Goal: Entertainment & Leisure: Consume media (video, audio)

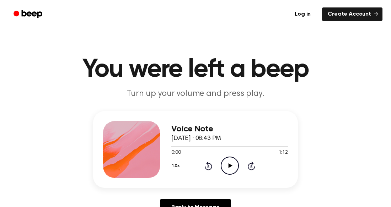
click at [219, 161] on div "1.0x Rewind 5 seconds Play Audio Skip 5 seconds" at bounding box center [229, 166] width 117 height 18
click at [233, 166] on icon "Play Audio" at bounding box center [230, 166] width 18 height 18
click at [229, 169] on icon "Play Audio" at bounding box center [230, 166] width 18 height 18
click at [227, 166] on icon "Play Audio" at bounding box center [230, 166] width 18 height 18
click at [221, 141] on span "September 10, 2024 · 08:52 PM" at bounding box center [196, 138] width 50 height 6
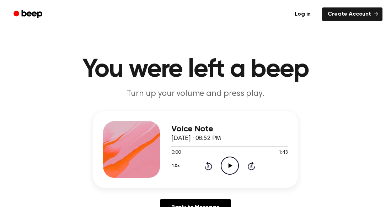
click at [226, 165] on icon "Play Audio" at bounding box center [230, 166] width 18 height 18
click at [220, 163] on div "1.0x Rewind 5 seconds Play Audio Skip 5 seconds" at bounding box center [229, 166] width 117 height 18
click at [227, 169] on icon "Play Audio" at bounding box center [230, 166] width 18 height 18
